Goal: Task Accomplishment & Management: Use online tool/utility

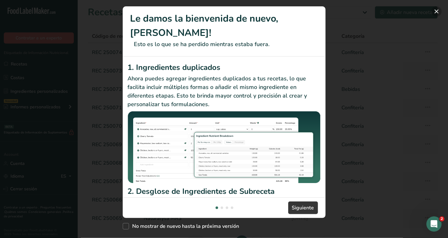
click at [436, 10] on button "New Features" at bounding box center [437, 11] width 10 height 10
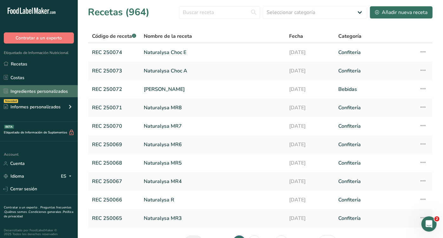
click at [21, 88] on link "Ingredientes personalizados" at bounding box center [39, 91] width 78 height 12
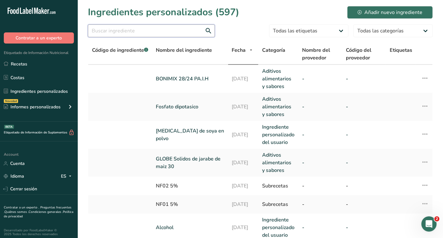
drag, startPoint x: 104, startPoint y: 30, endPoint x: 105, endPoint y: 16, distance: 14.3
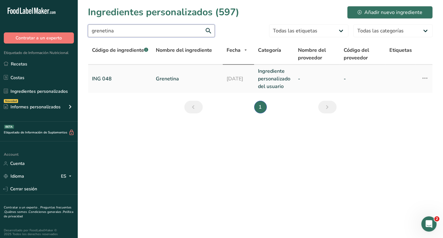
type input "grenetina"
click at [148, 78] on link "ING 048" at bounding box center [120, 79] width 56 height 8
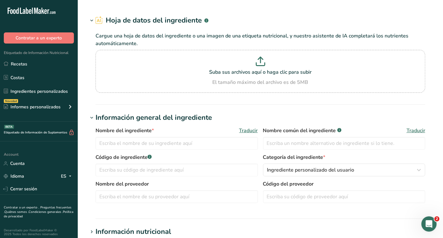
type input "Grenetina"
type input "Gelatin"
type input "ING 048"
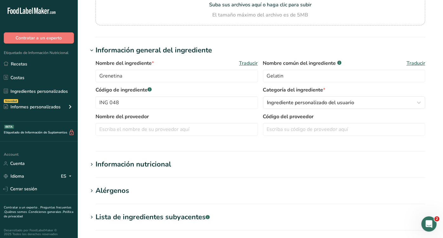
scroll to position [114, 0]
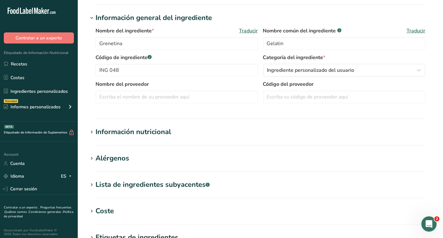
click at [121, 133] on div "Información nutricional" at bounding box center [132, 132] width 75 height 10
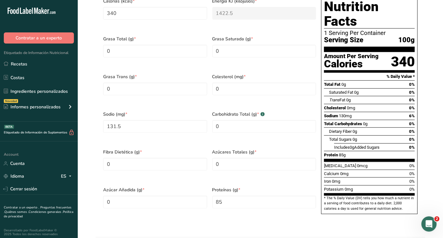
scroll to position [319, 0]
